Goal: Task Accomplishment & Management: Manage account settings

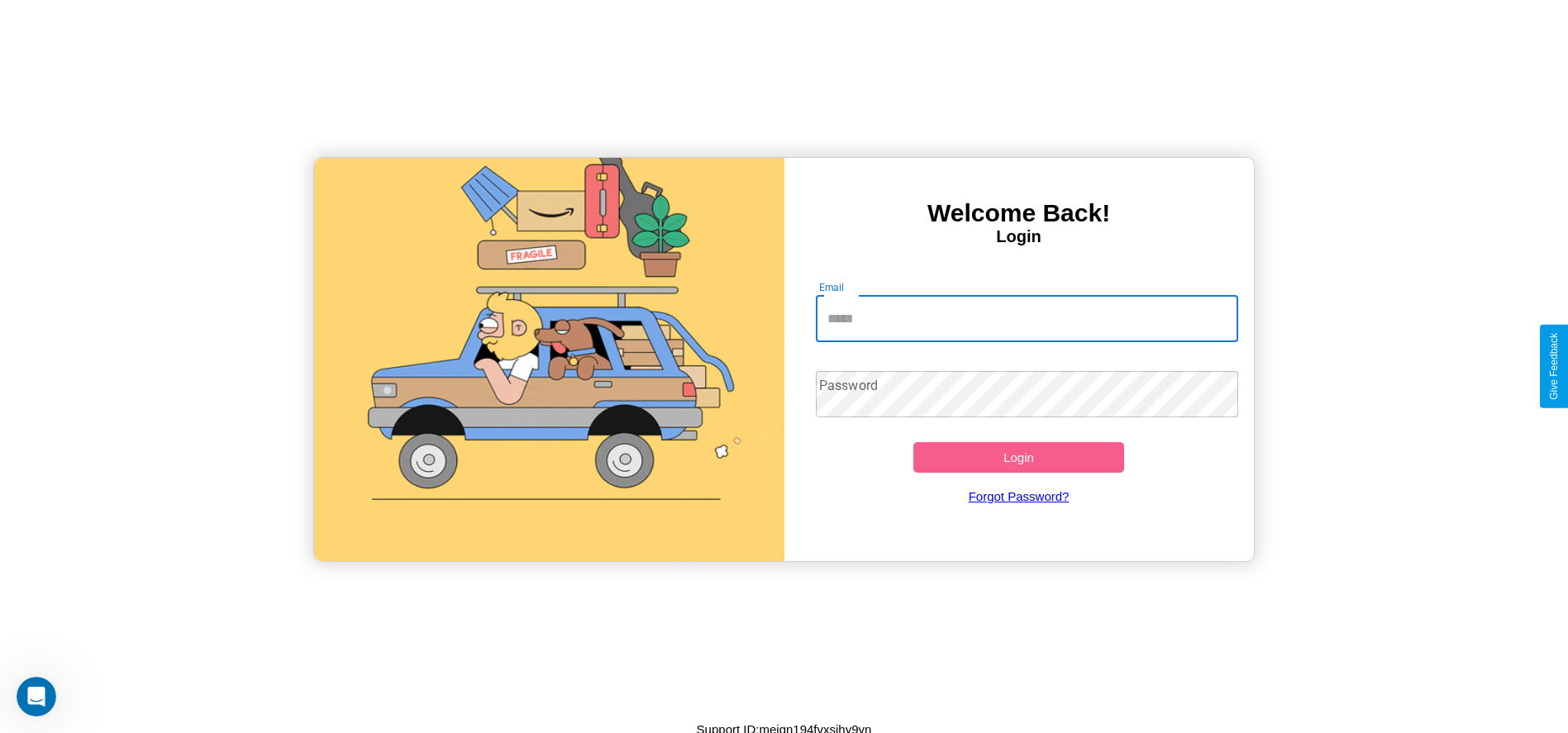
click at [1026, 318] on input "Email" at bounding box center [1026, 319] width 422 height 46
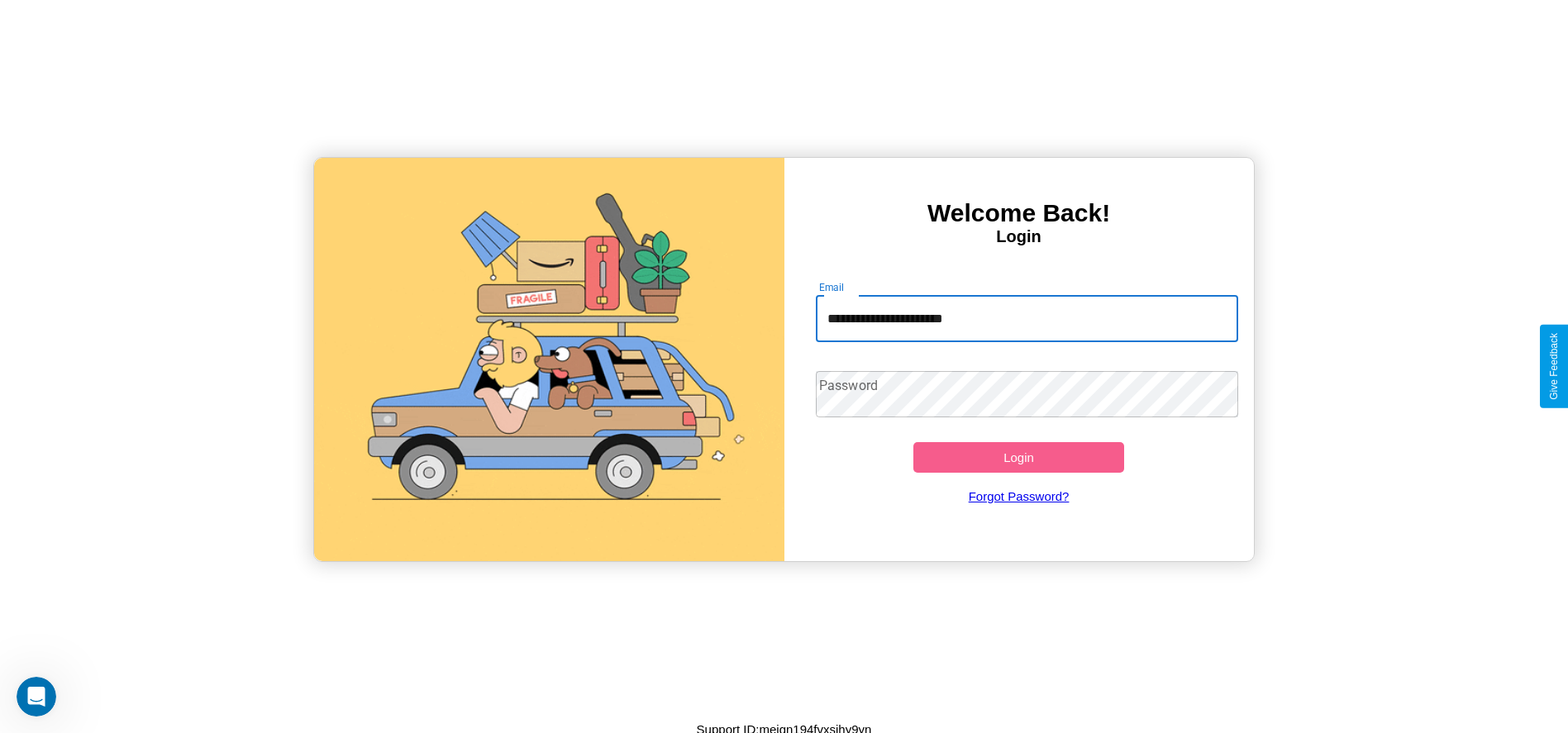
type input "**********"
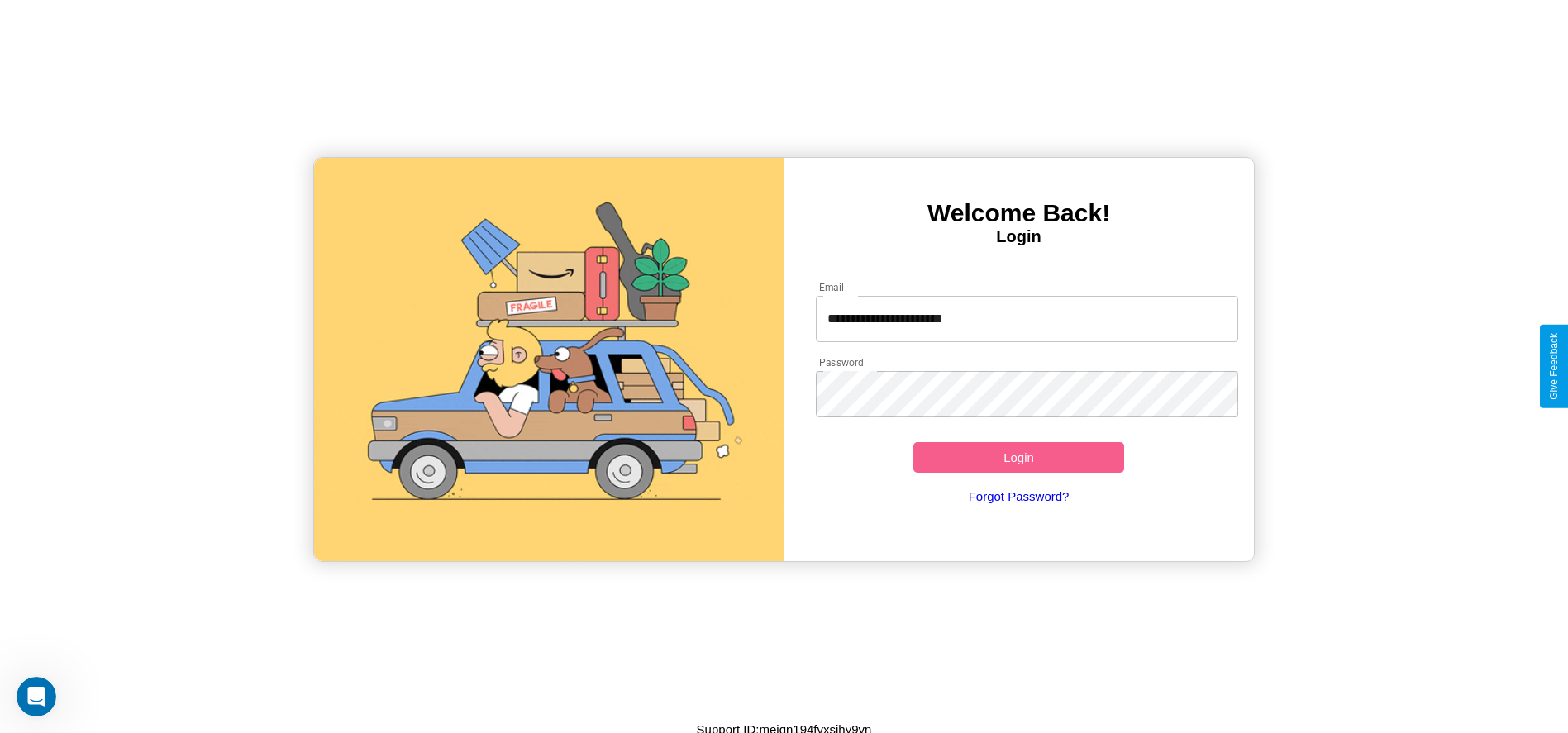
click at [1018, 457] on button "Login" at bounding box center [1019, 457] width 212 height 31
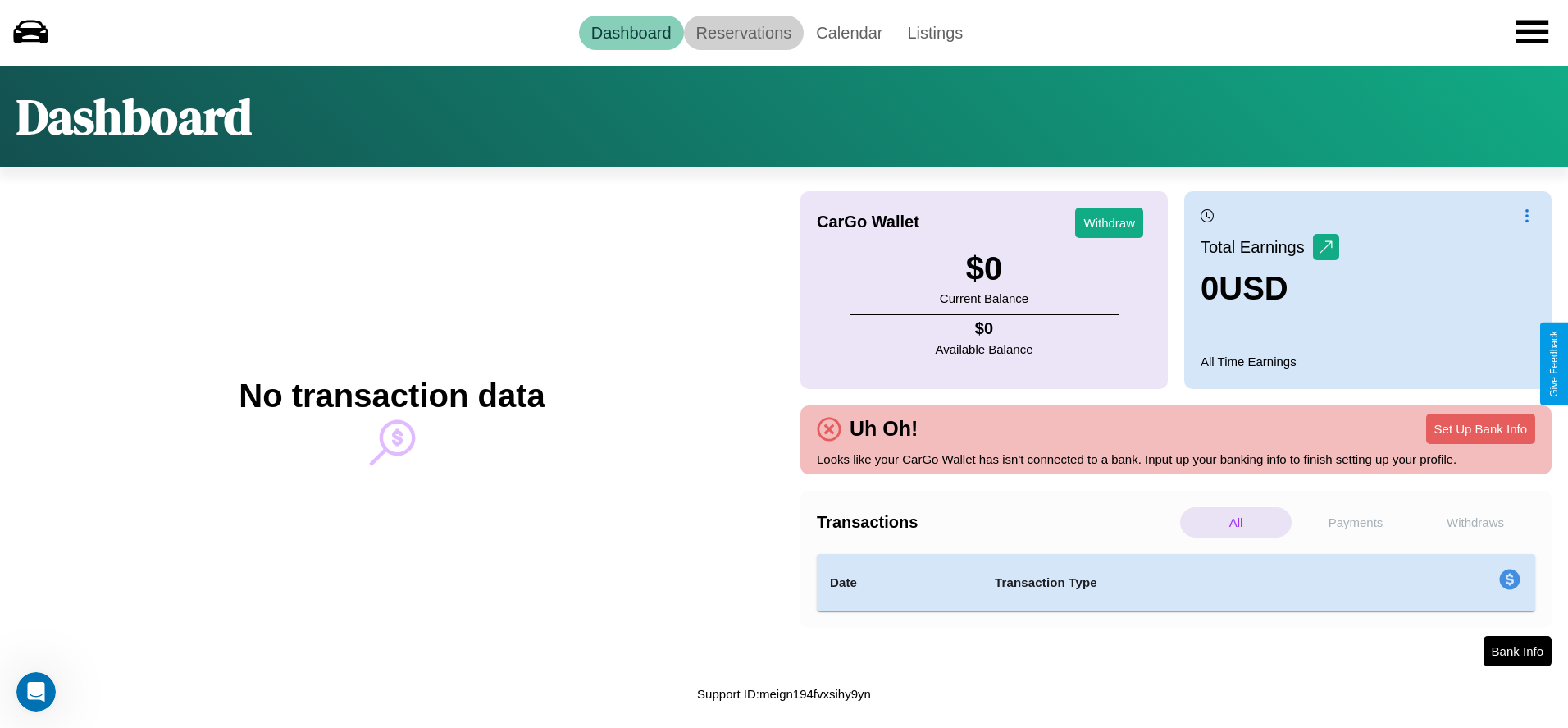
click at [743, 32] on link "Reservations" at bounding box center [744, 33] width 120 height 35
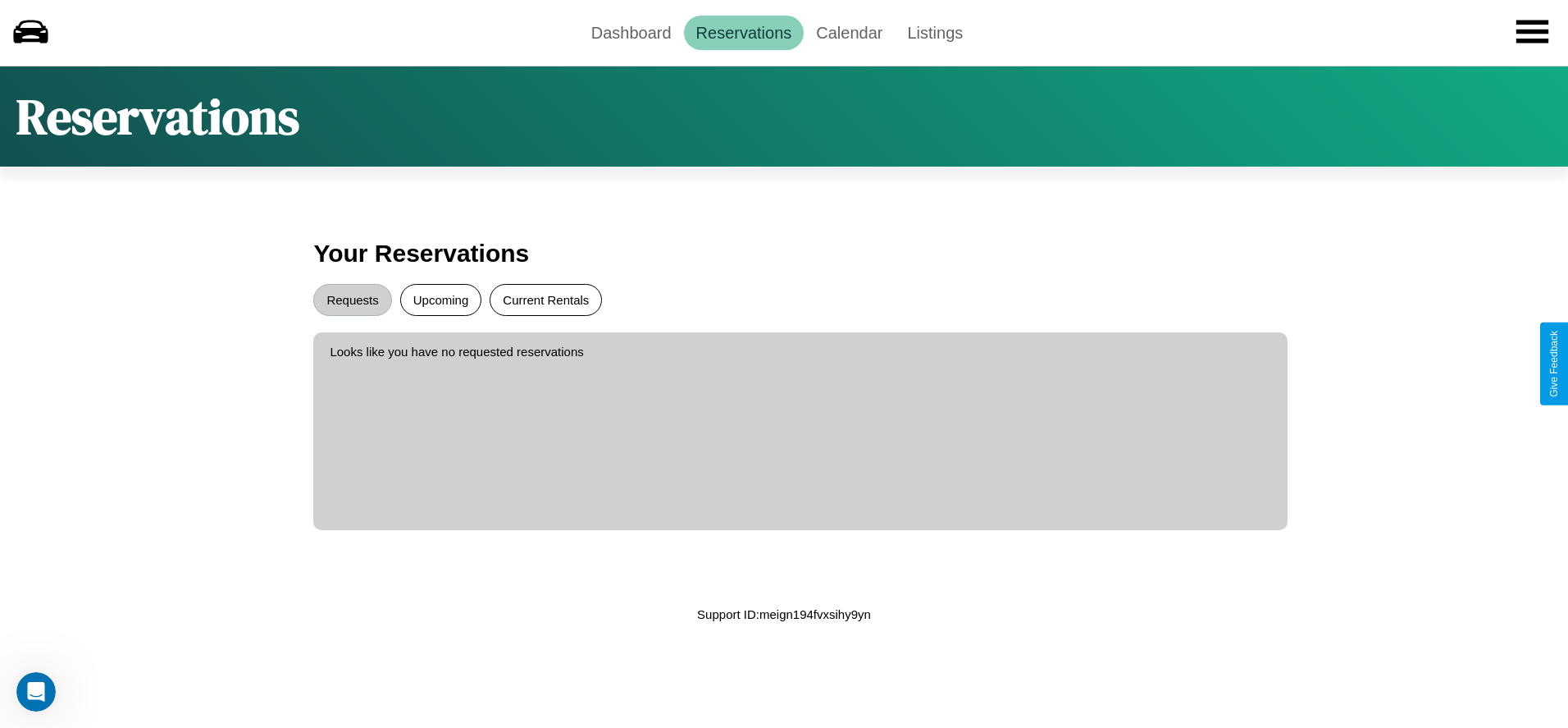
click at [545, 300] on button "Current Rentals" at bounding box center [546, 300] width 112 height 32
click at [352, 300] on button "Requests" at bounding box center [352, 300] width 78 height 32
click at [630, 32] on link "Dashboard" at bounding box center [631, 33] width 105 height 35
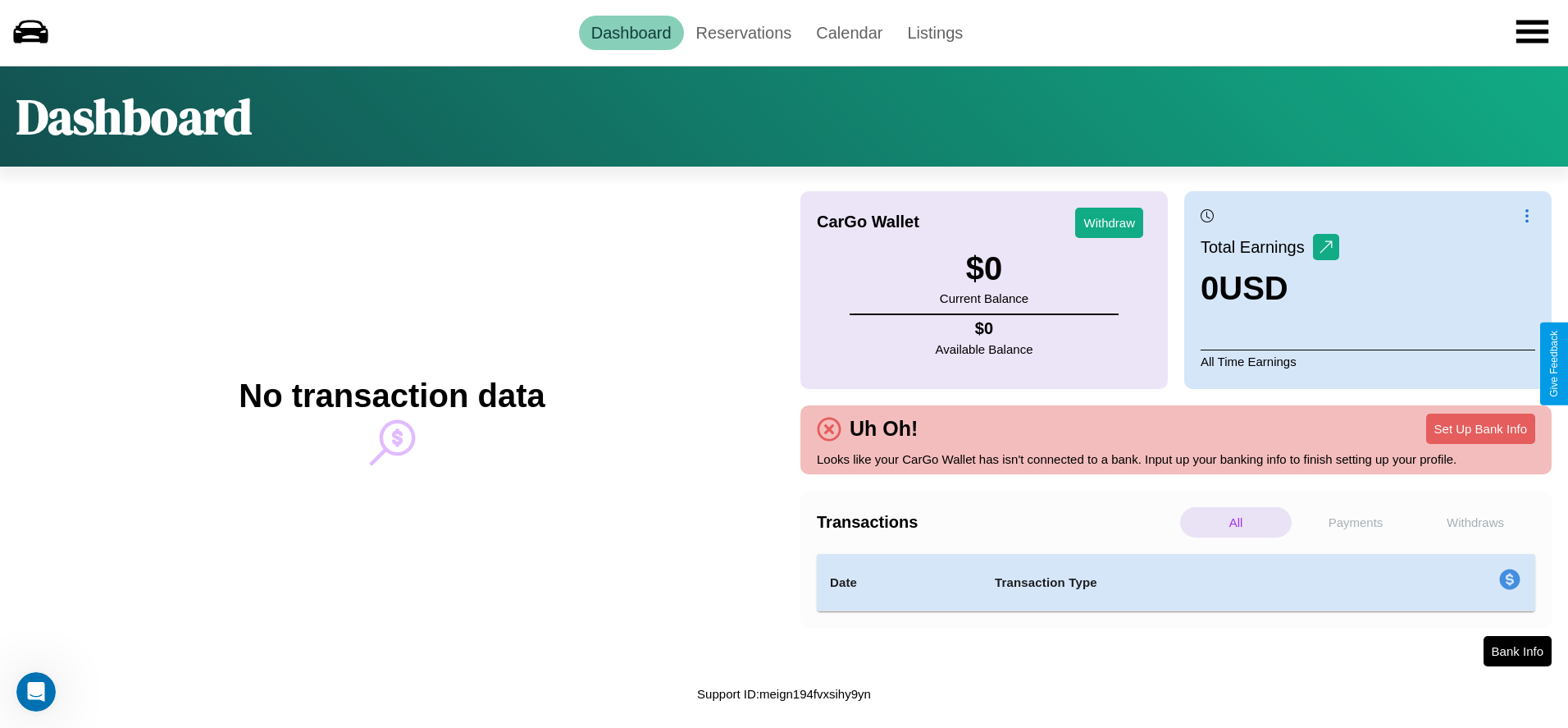
click at [1475, 522] on p "Withdraws" at bounding box center [1474, 522] width 111 height 30
click at [1356, 522] on p "Payments" at bounding box center [1355, 522] width 111 height 30
click at [1235, 522] on p "All" at bounding box center [1235, 522] width 111 height 30
click at [1475, 522] on p "Withdraws" at bounding box center [1474, 522] width 111 height 30
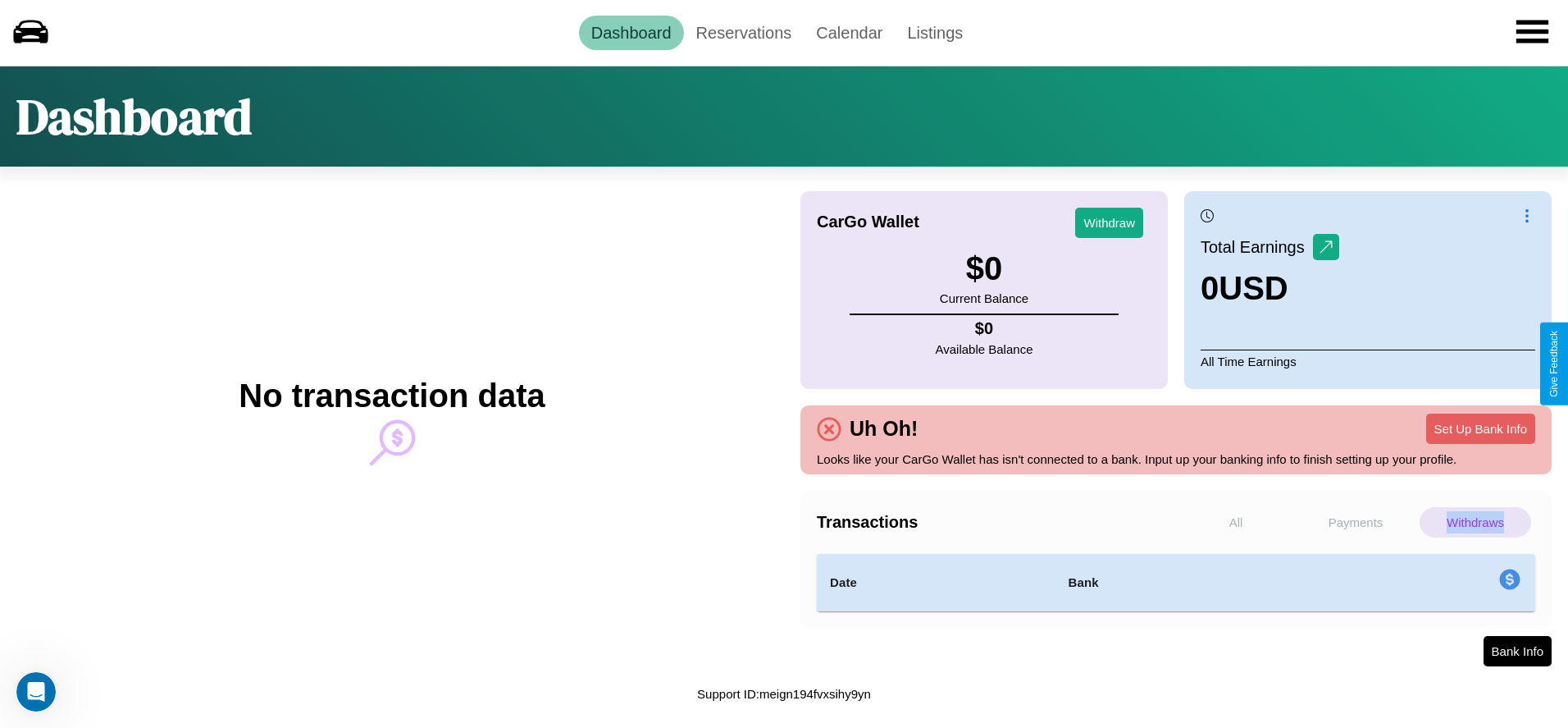
click at [1475, 522] on p "Withdraws" at bounding box center [1474, 522] width 111 height 30
